Goal: Complete application form

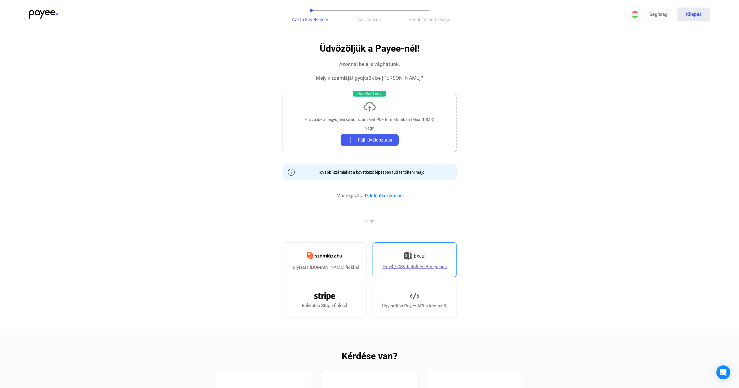
click at [408, 255] on img at bounding box center [414, 256] width 21 height 12
click at [422, 262] on link "Excel / CSV feltöltés tömegesen" at bounding box center [414, 260] width 84 height 35
click at [419, 262] on img at bounding box center [414, 256] width 21 height 12
click at [423, 258] on img at bounding box center [414, 256] width 21 height 12
click at [410, 261] on img at bounding box center [414, 256] width 21 height 12
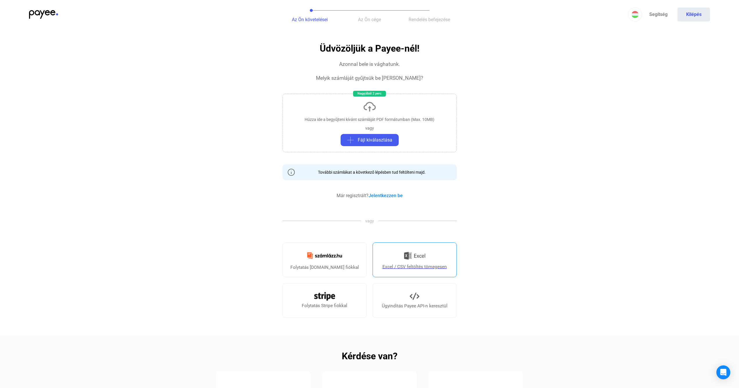
click at [450, 259] on link "Excel / CSV feltöltés tömegesen" at bounding box center [414, 260] width 84 height 35
click at [417, 261] on img at bounding box center [414, 256] width 21 height 12
click at [409, 258] on img at bounding box center [414, 256] width 21 height 12
click at [428, 259] on link "Excel / CSV feltöltés tömegesen" at bounding box center [414, 260] width 84 height 35
click at [513, 72] on app-invoice "Üdvözöljük a Payee-nél! Azonnal bele is vághatunk. Melyik számláját gyűjtsük be…" at bounding box center [369, 262] width 739 height 437
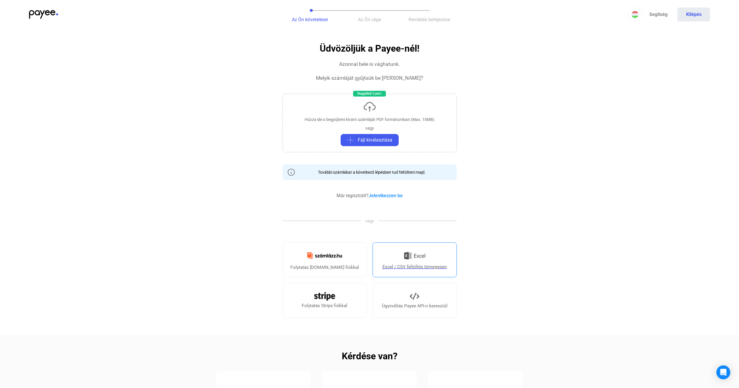
click at [416, 255] on img at bounding box center [414, 256] width 21 height 12
click at [410, 268] on div "Excel / CSV feltöltés tömegesen" at bounding box center [414, 267] width 64 height 7
click at [413, 249] on link "Excel / CSV feltöltés tömegesen" at bounding box center [414, 260] width 84 height 35
